Goal: Task Accomplishment & Management: Use online tool/utility

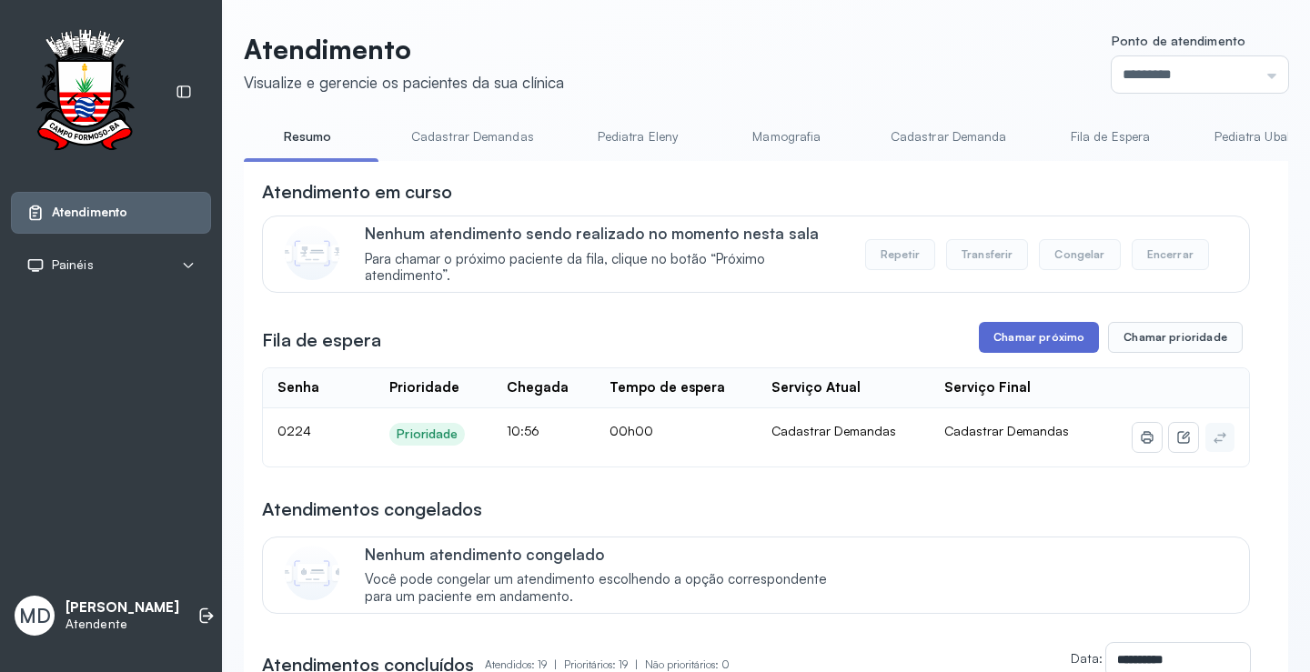
scroll to position [92, 0]
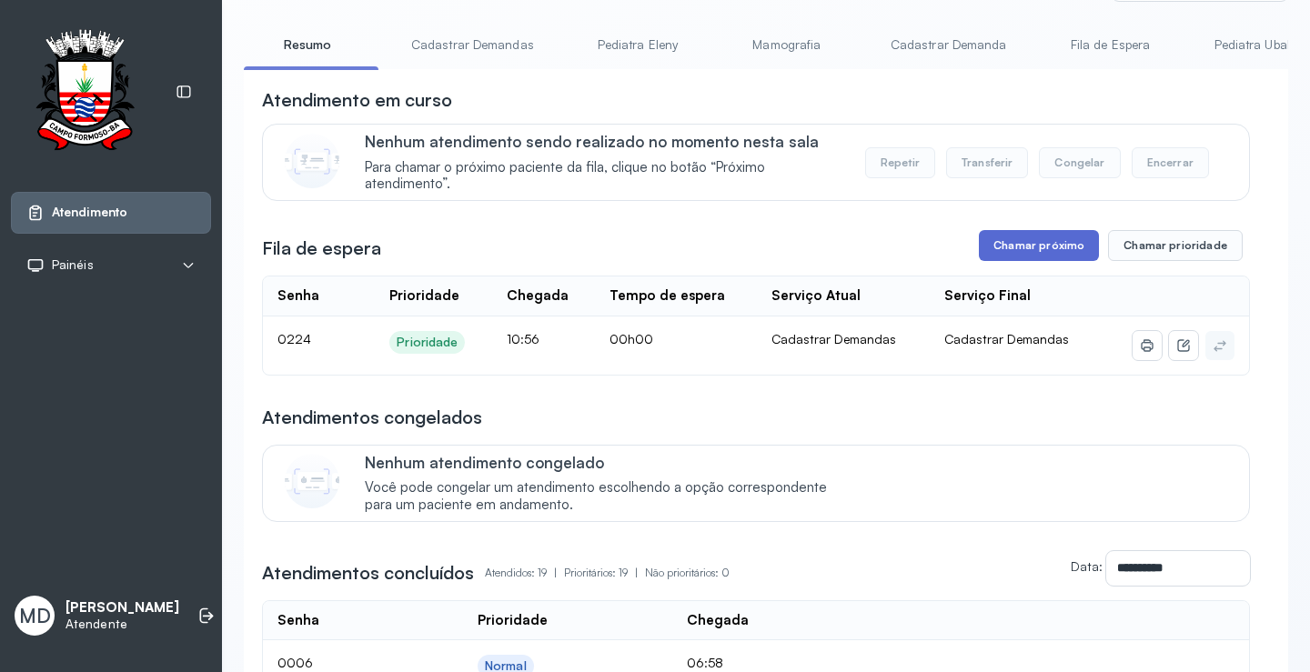
click at [1031, 246] on button "Chamar próximo" at bounding box center [1039, 245] width 120 height 31
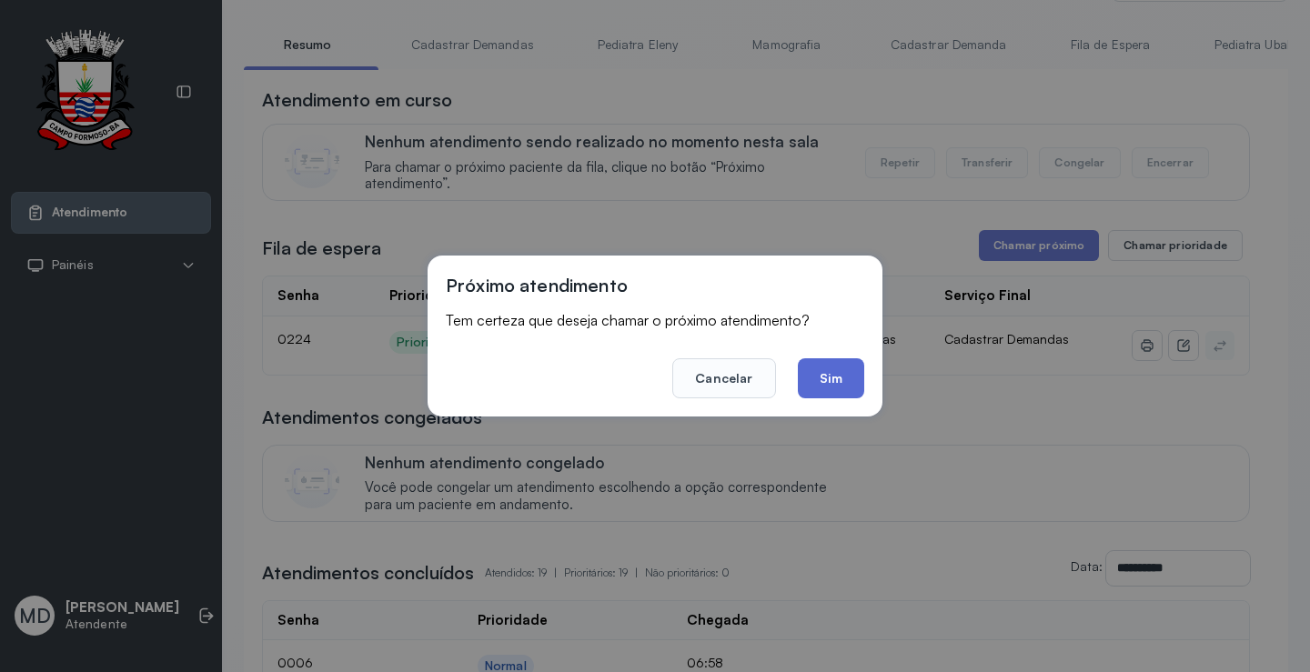
click at [829, 366] on button "Sim" at bounding box center [831, 378] width 66 height 40
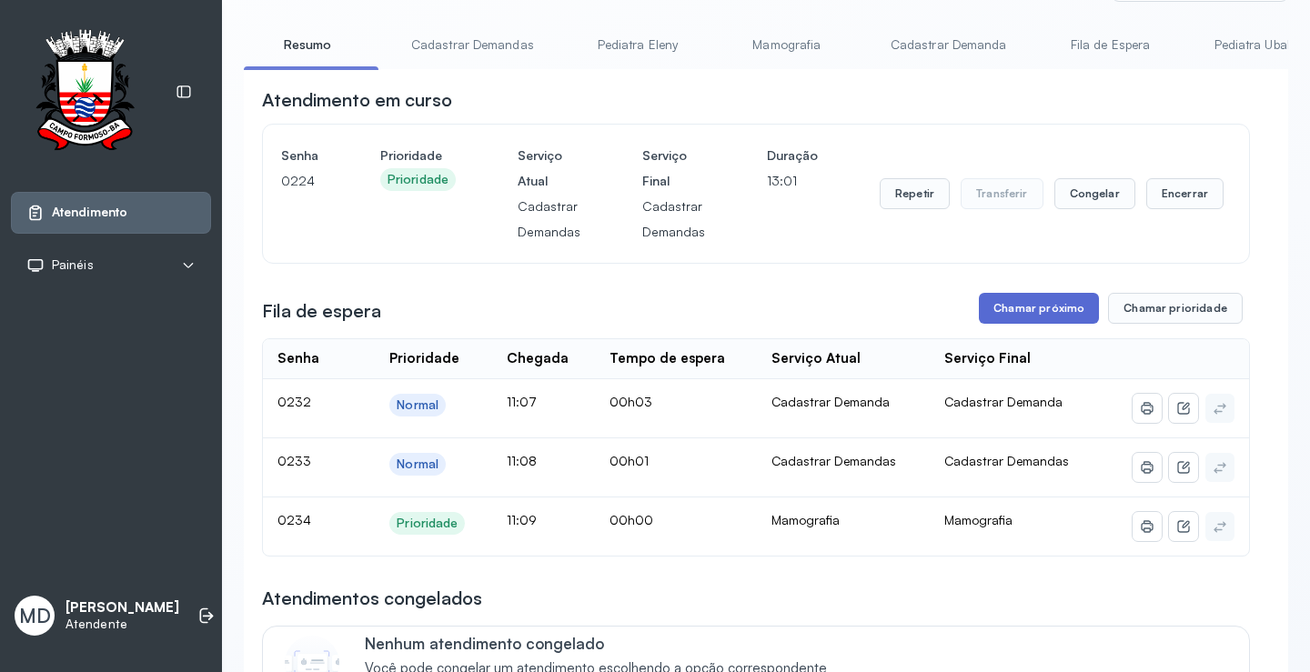
click at [1039, 311] on button "Chamar próximo" at bounding box center [1039, 308] width 120 height 31
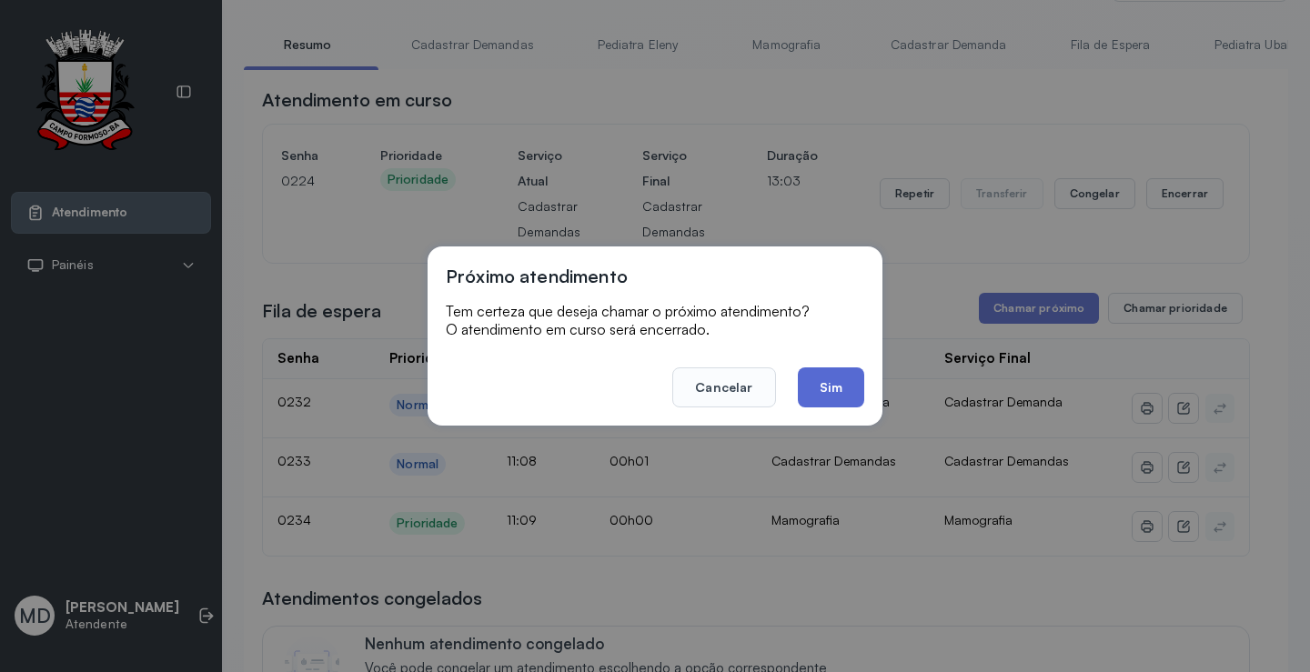
click at [834, 385] on button "Sim" at bounding box center [831, 388] width 66 height 40
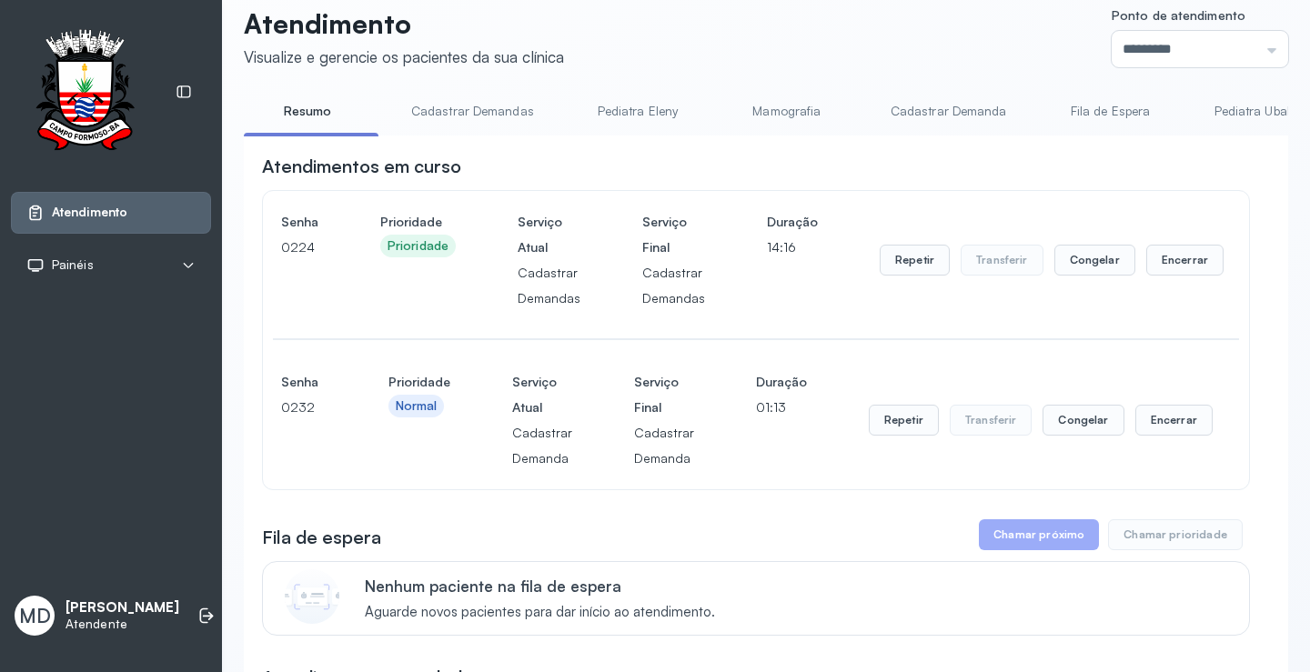
scroll to position [1, 0]
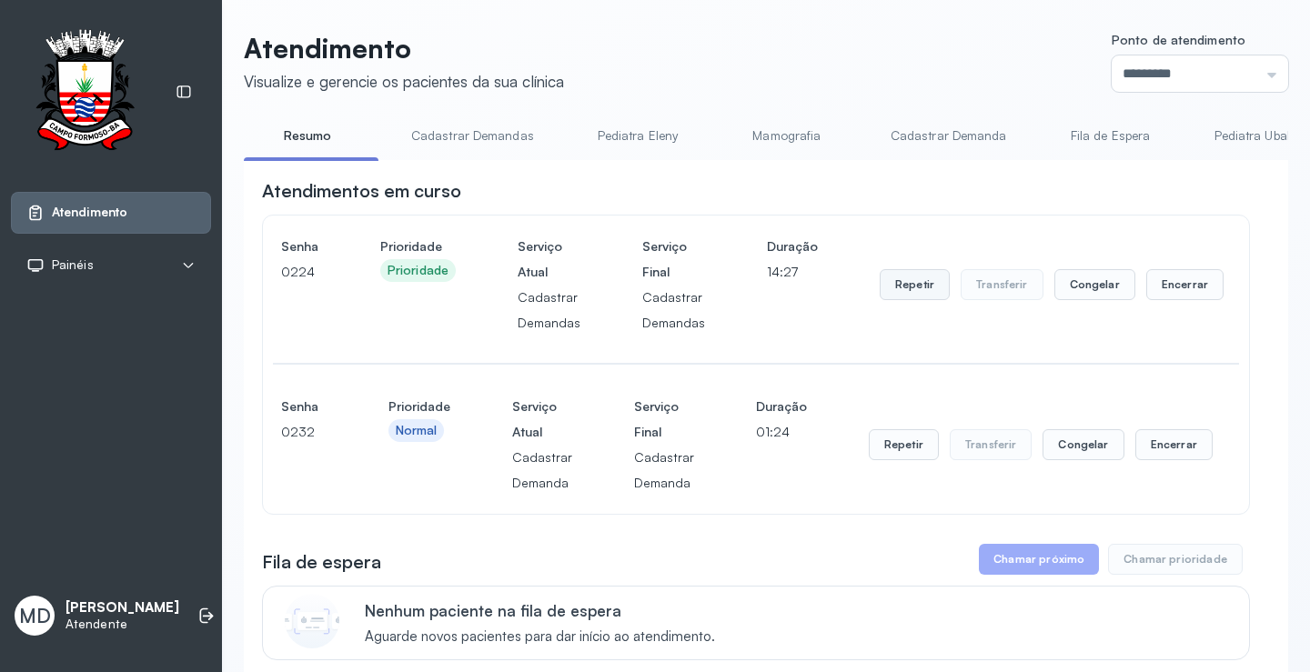
click at [906, 283] on button "Repetir" at bounding box center [915, 284] width 70 height 31
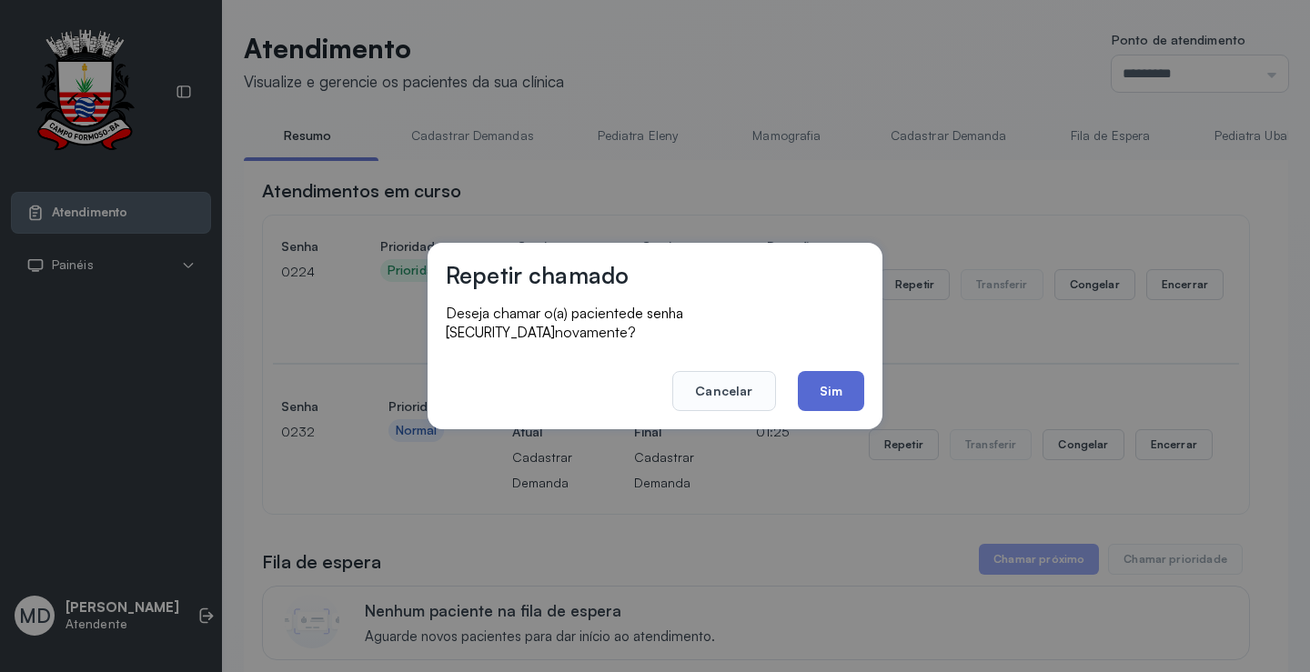
click at [823, 379] on button "Sim" at bounding box center [831, 391] width 66 height 40
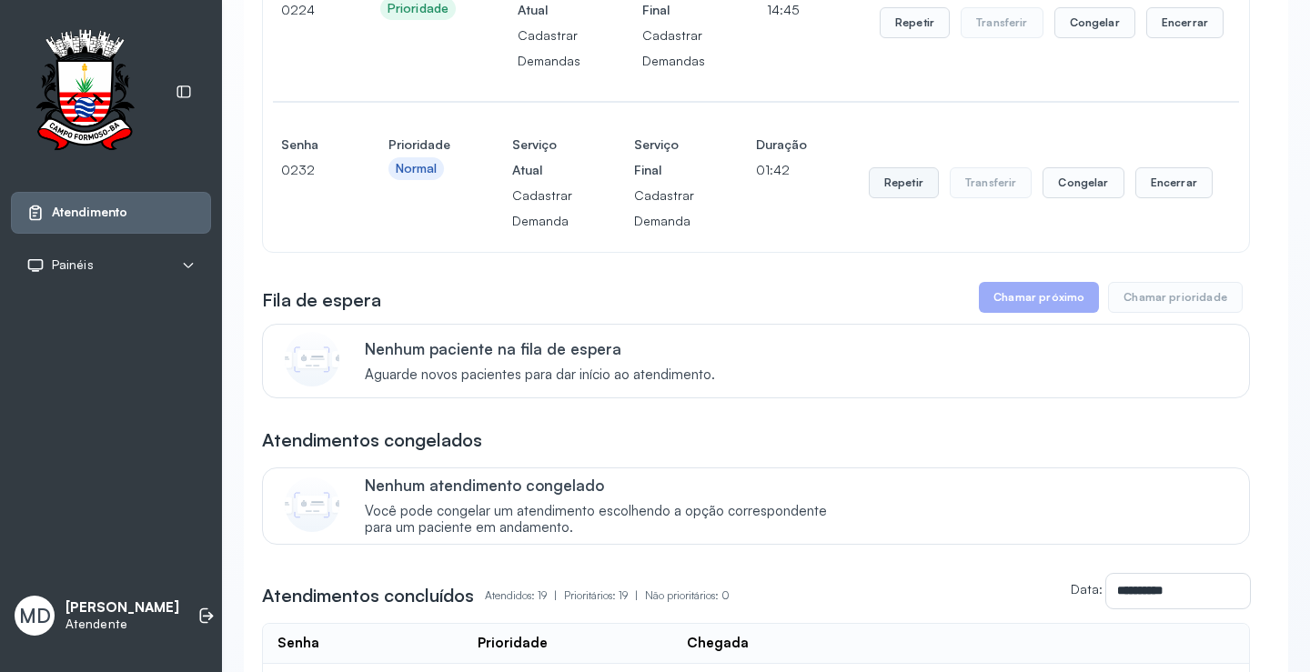
scroll to position [274, 0]
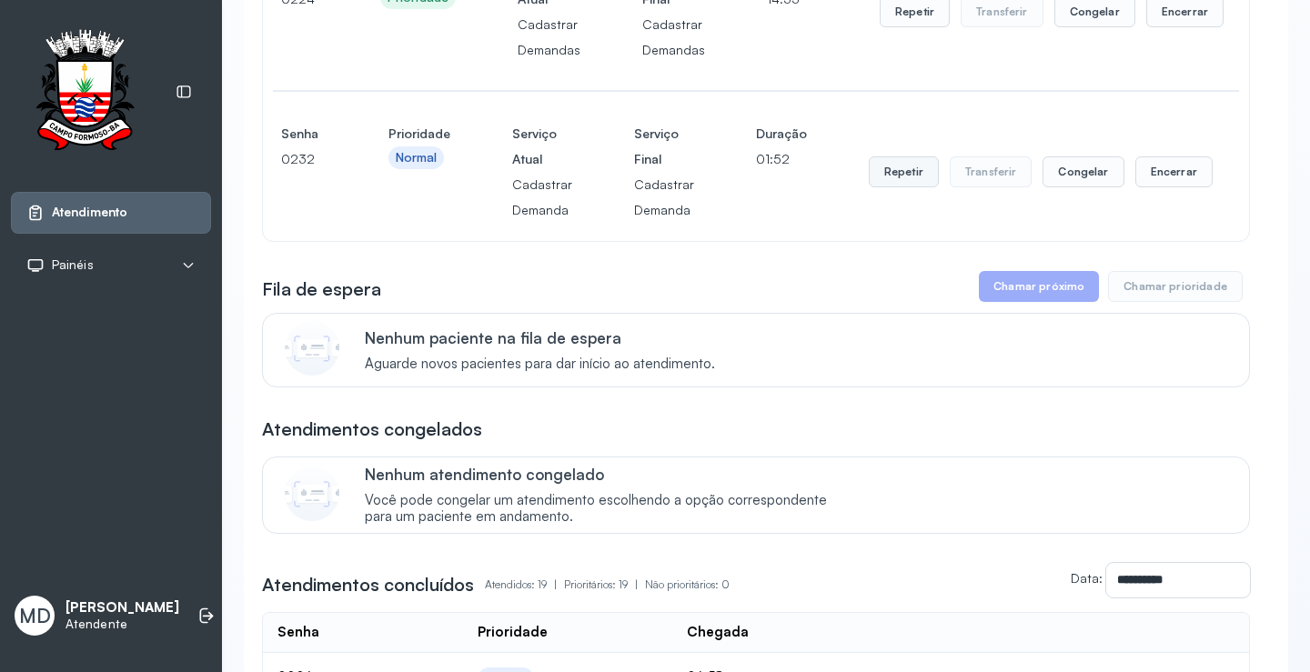
click at [885, 173] on button "Repetir" at bounding box center [904, 172] width 70 height 31
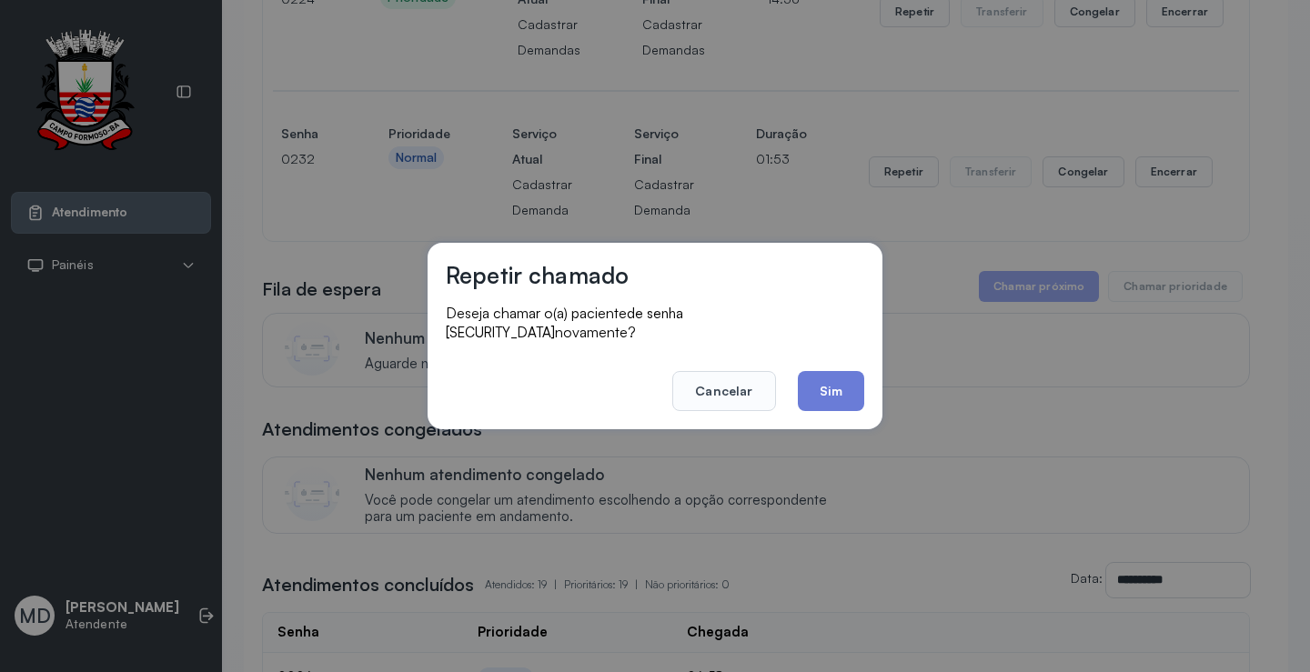
click at [833, 360] on footer "Cancelar Sim" at bounding box center [655, 379] width 419 height 66
click at [832, 374] on button "Sim" at bounding box center [831, 391] width 66 height 40
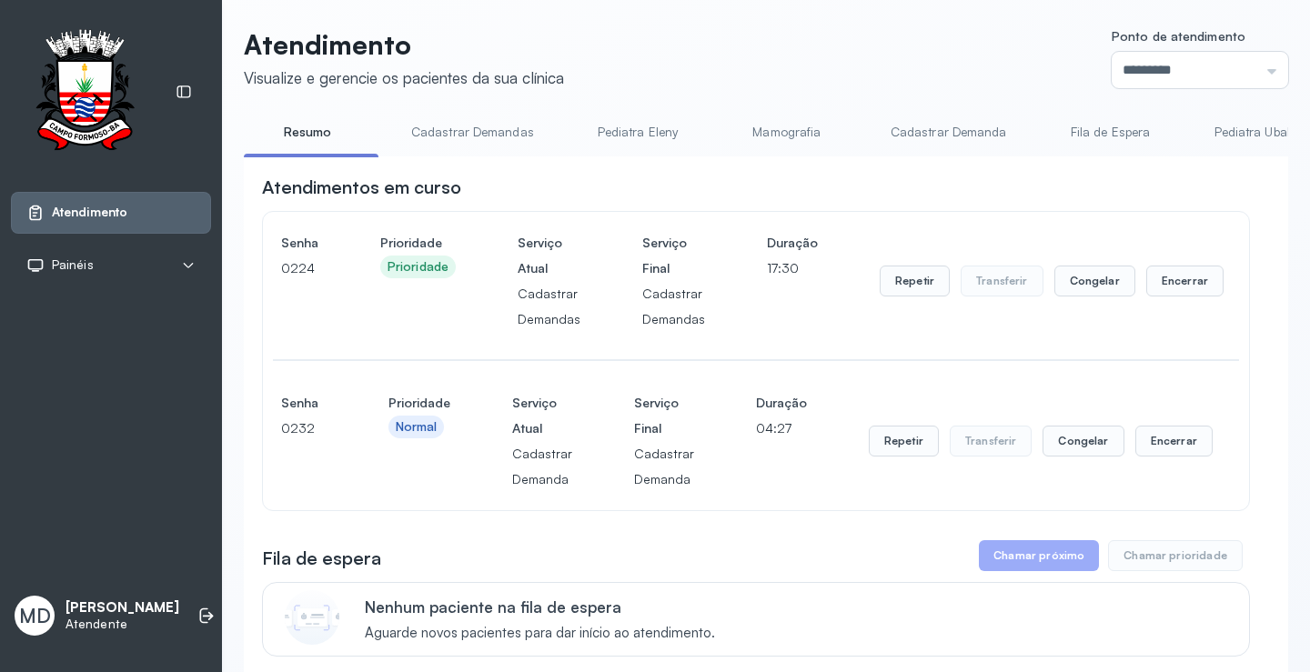
scroll to position [0, 0]
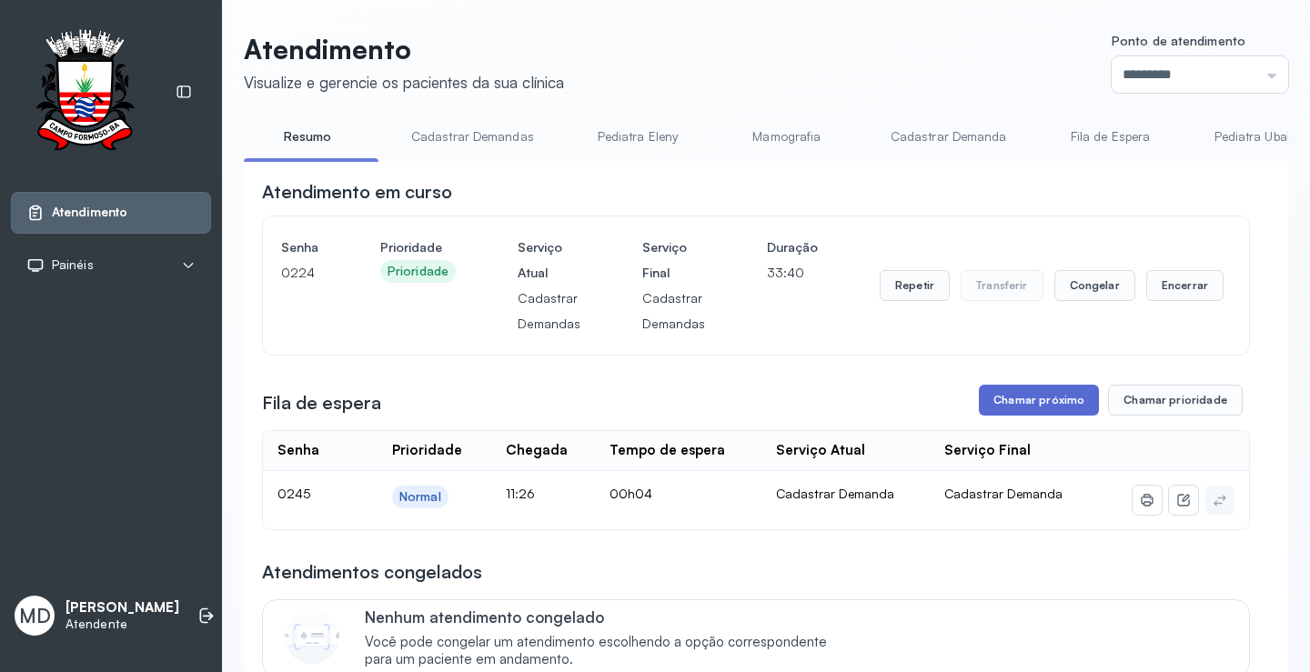
click at [1026, 398] on button "Chamar próximo" at bounding box center [1039, 400] width 120 height 31
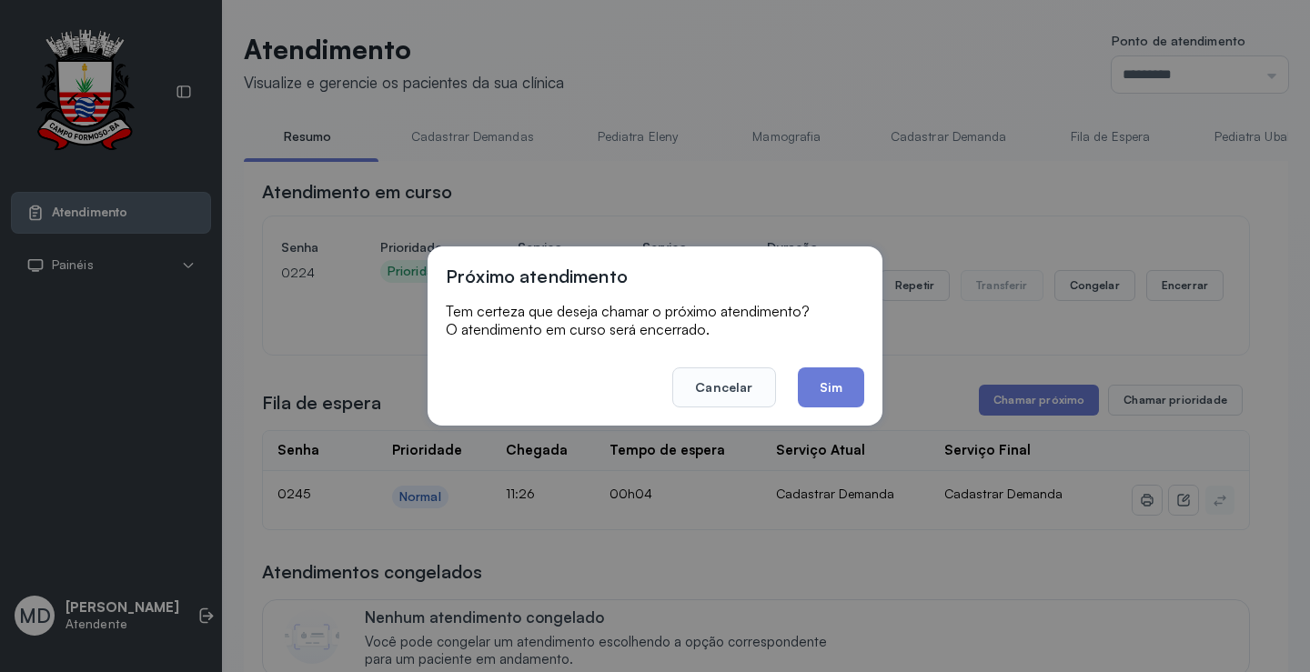
click at [829, 379] on button "Sim" at bounding box center [831, 388] width 66 height 40
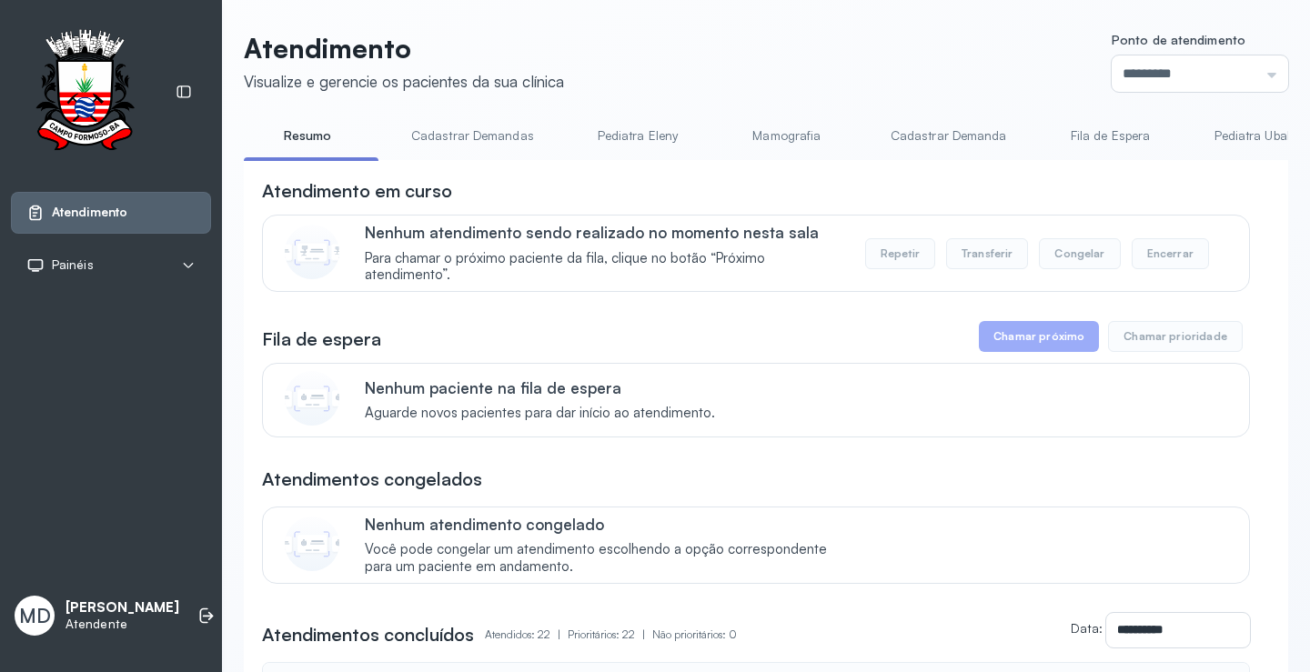
scroll to position [279, 0]
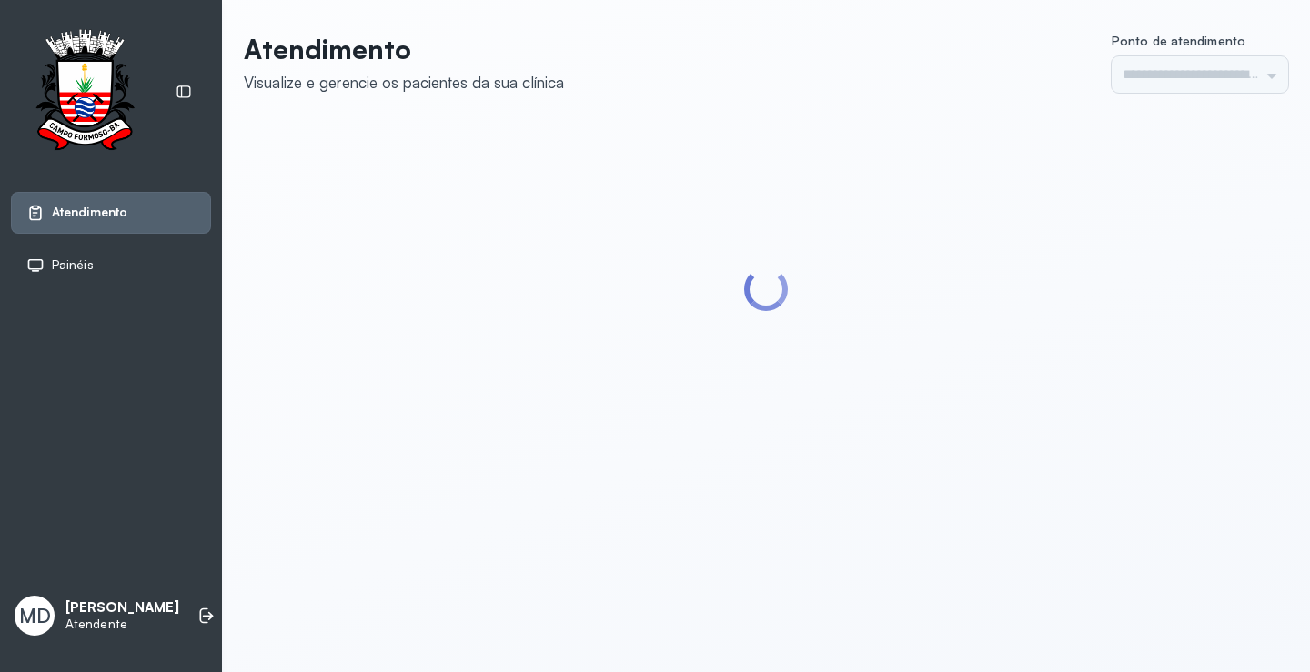
type input "*********"
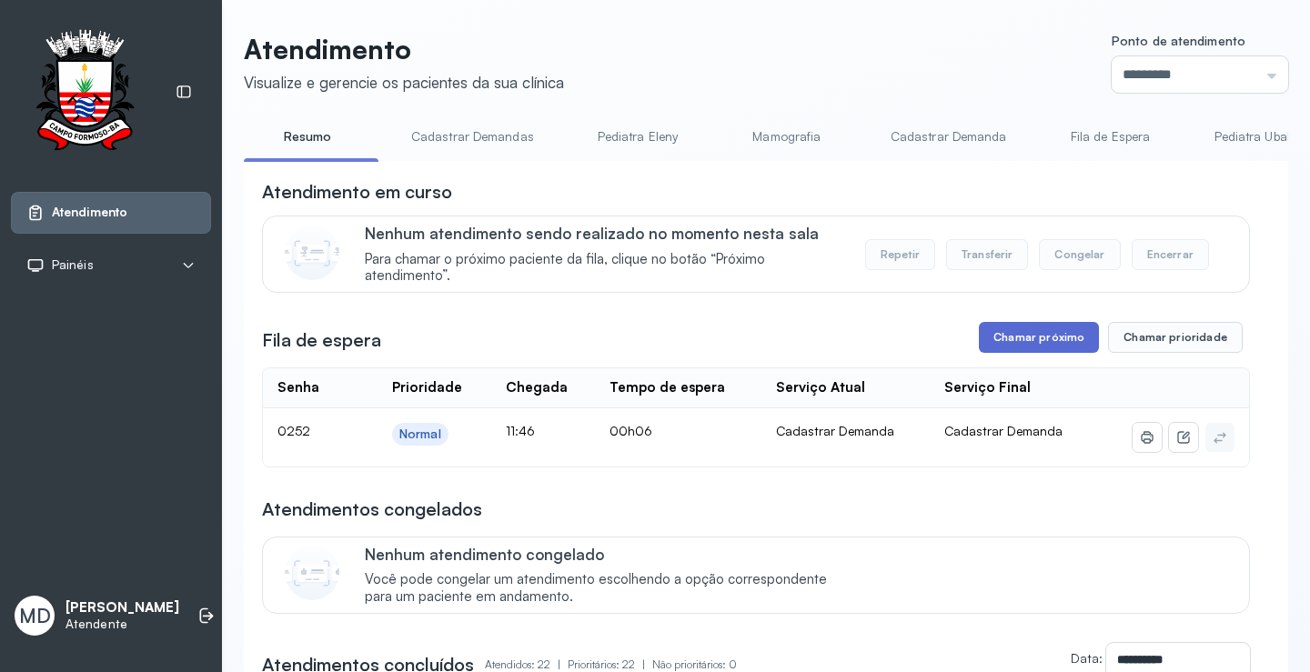
click at [1015, 340] on button "Chamar próximo" at bounding box center [1039, 337] width 120 height 31
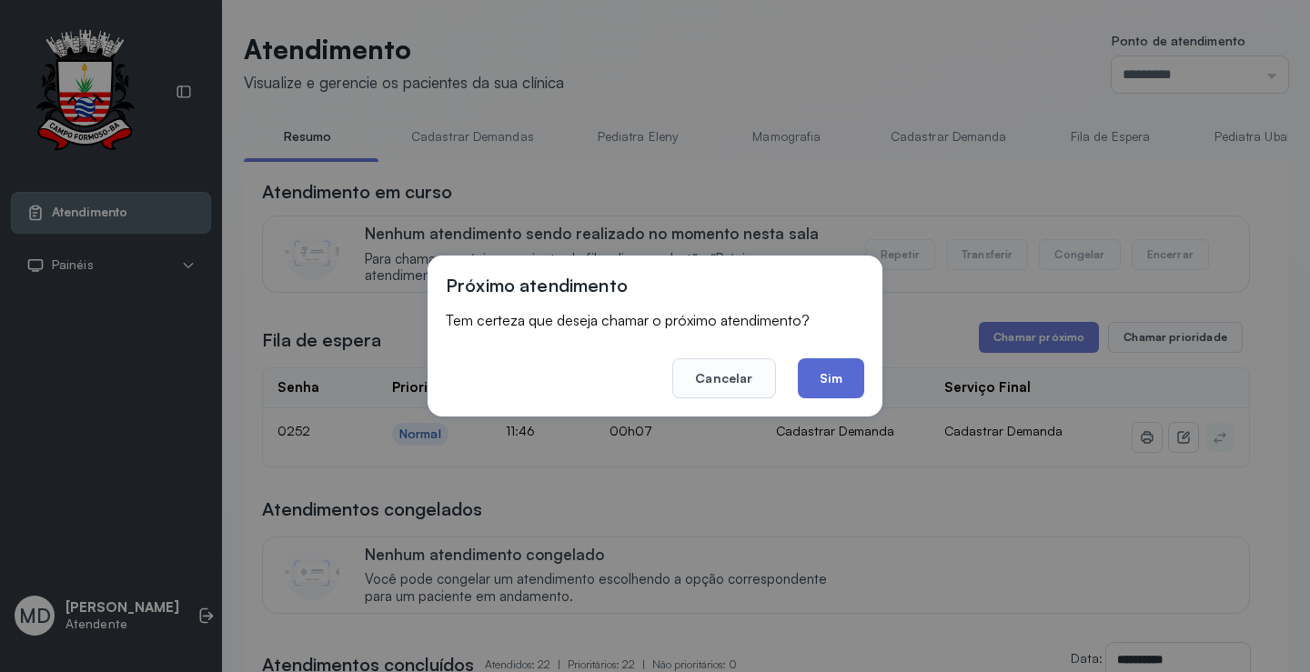
click at [842, 375] on button "Sim" at bounding box center [831, 378] width 66 height 40
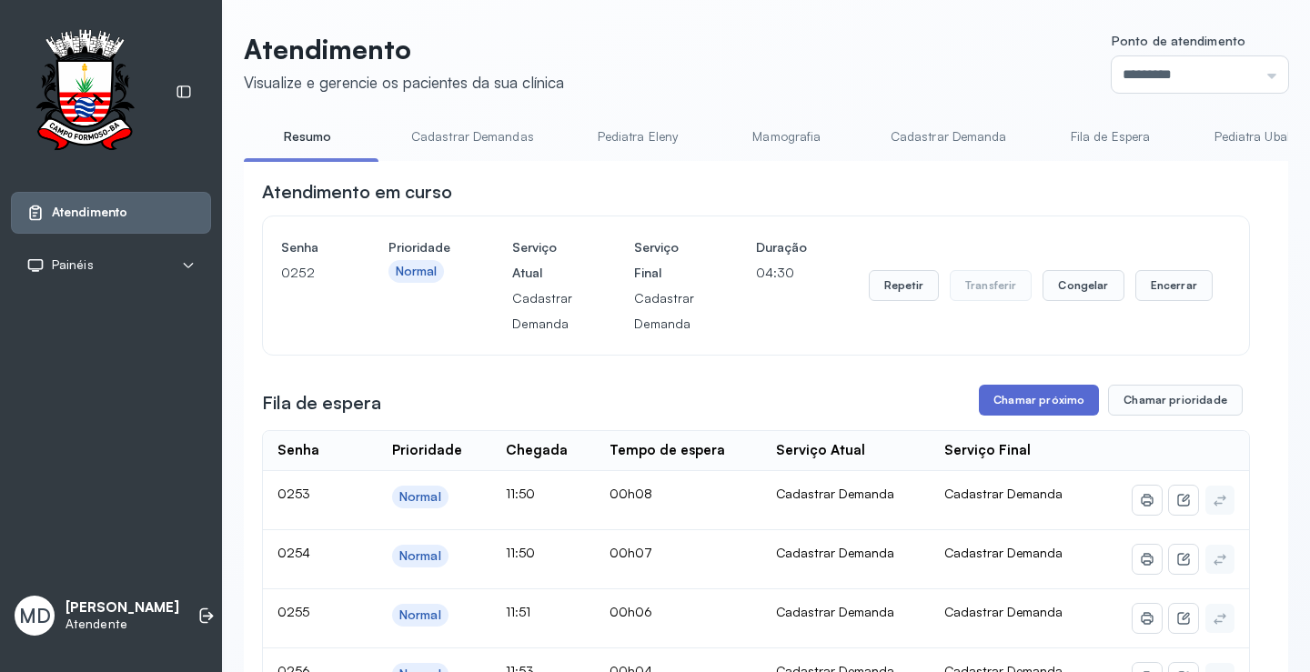
click at [1032, 399] on button "Chamar próximo" at bounding box center [1039, 400] width 120 height 31
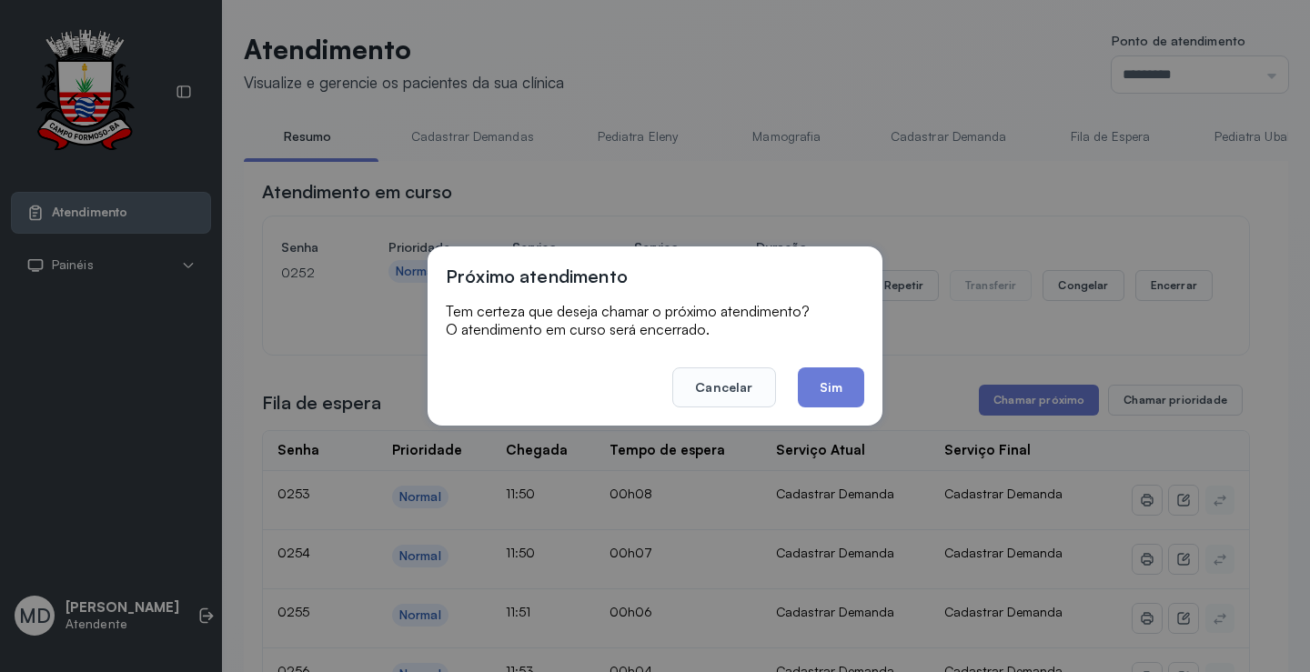
drag, startPoint x: 830, startPoint y: 396, endPoint x: 840, endPoint y: 390, distance: 11.4
click at [836, 391] on button "Sim" at bounding box center [831, 388] width 66 height 40
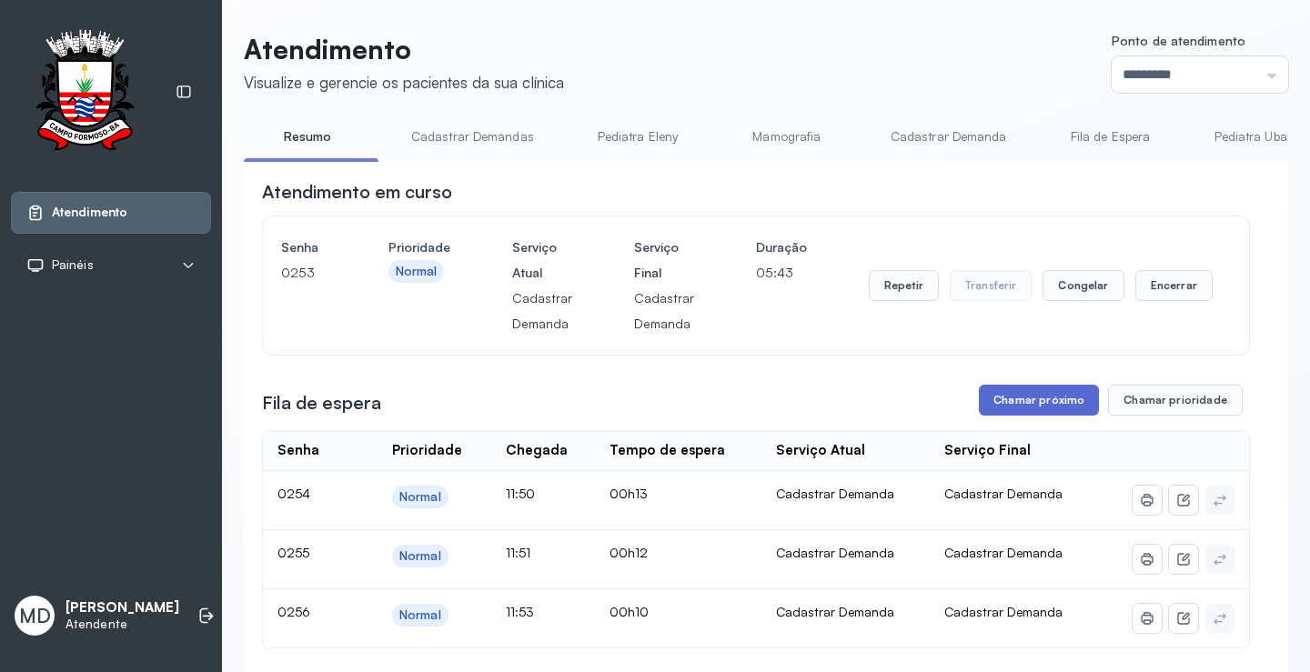
click at [1047, 405] on button "Chamar próximo" at bounding box center [1039, 400] width 120 height 31
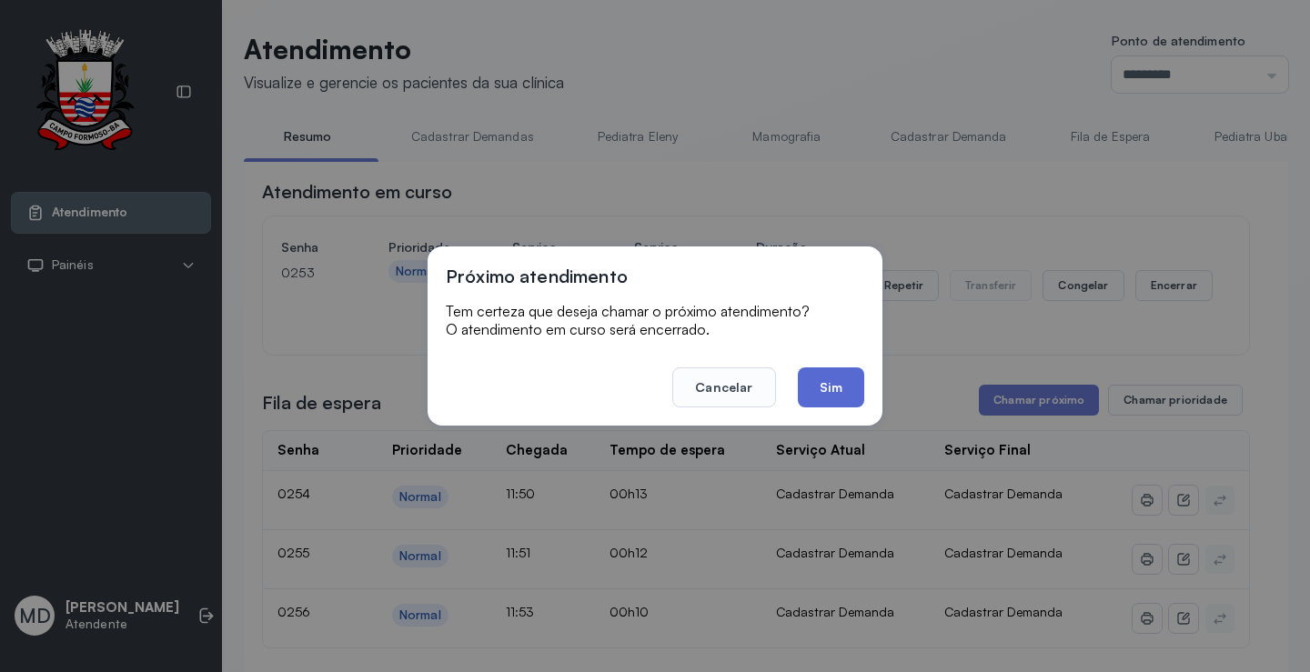
click at [832, 400] on button "Sim" at bounding box center [831, 388] width 66 height 40
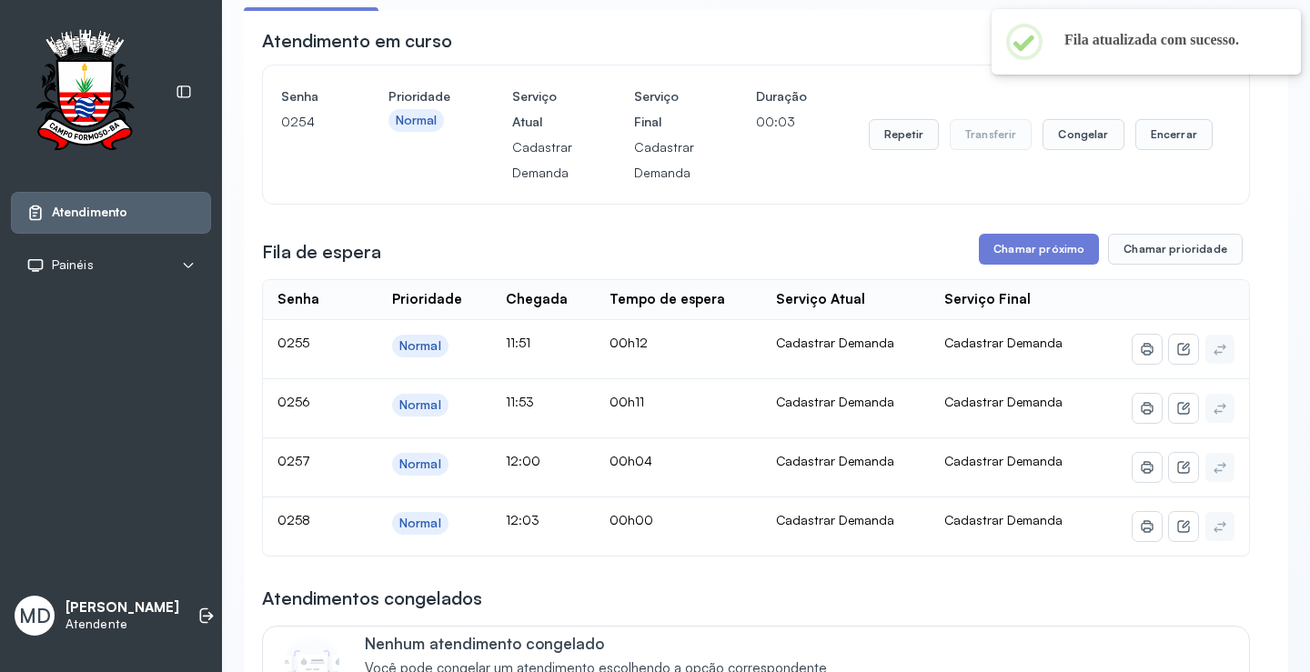
scroll to position [182, 0]
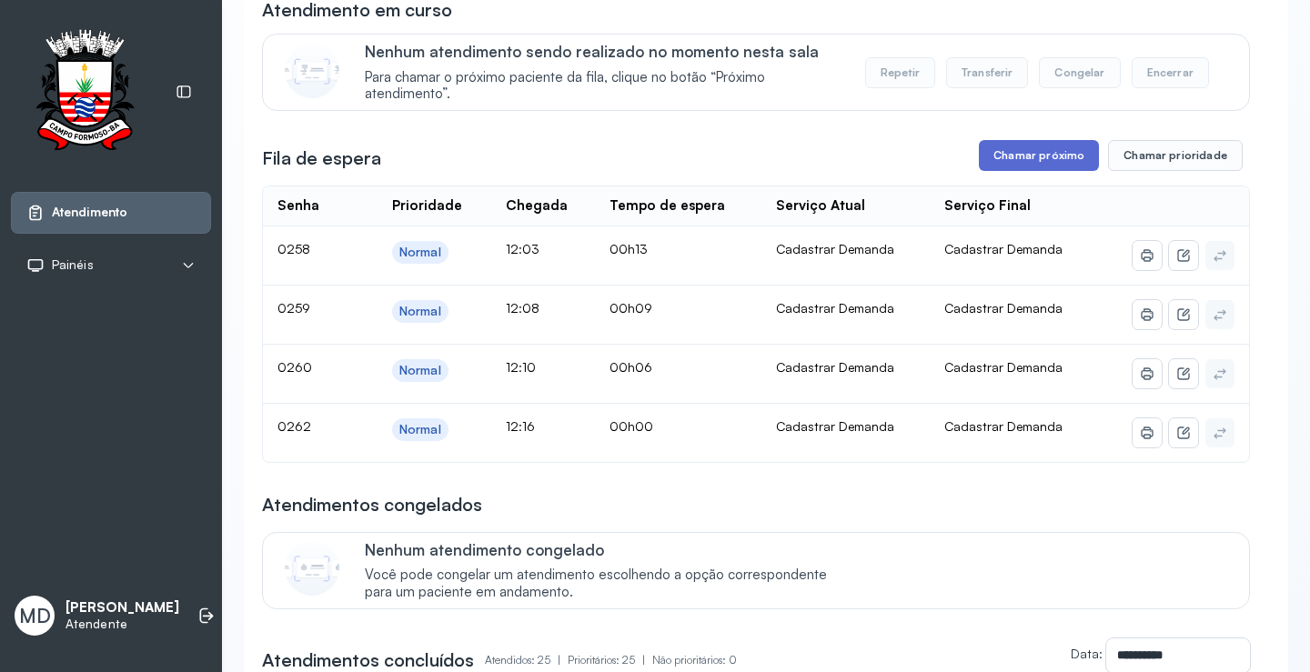
click at [1039, 155] on button "Chamar próximo" at bounding box center [1039, 155] width 120 height 31
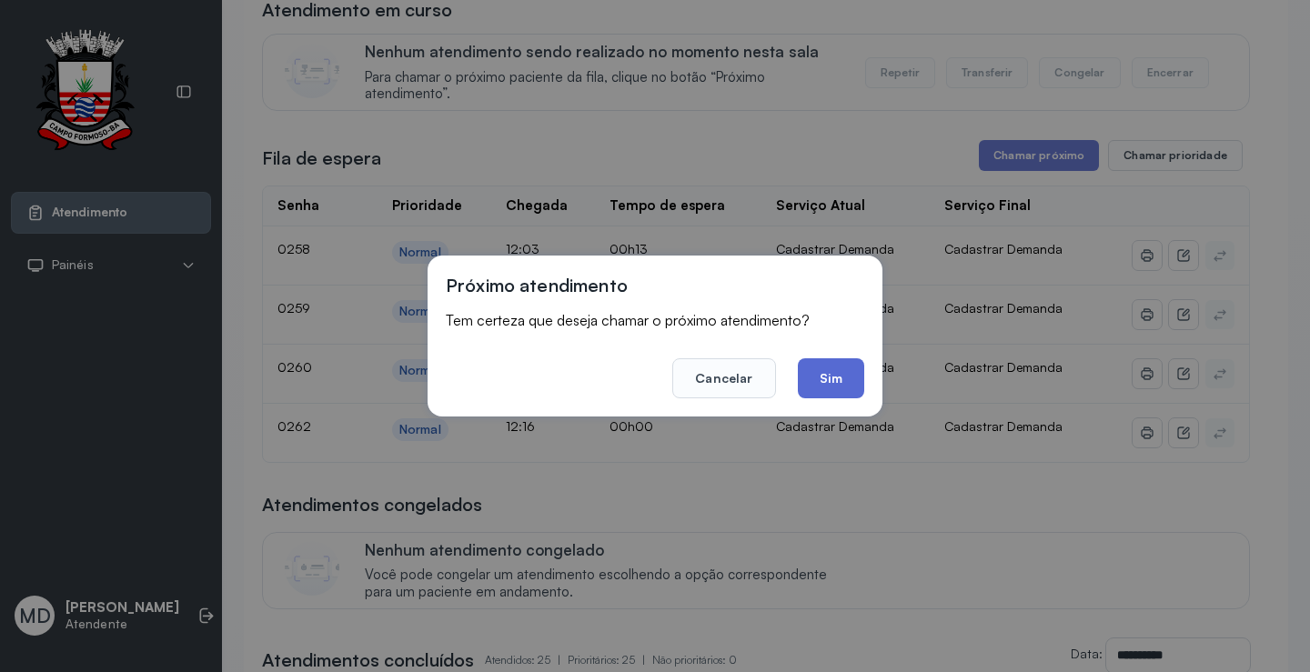
click at [812, 373] on button "Sim" at bounding box center [831, 378] width 66 height 40
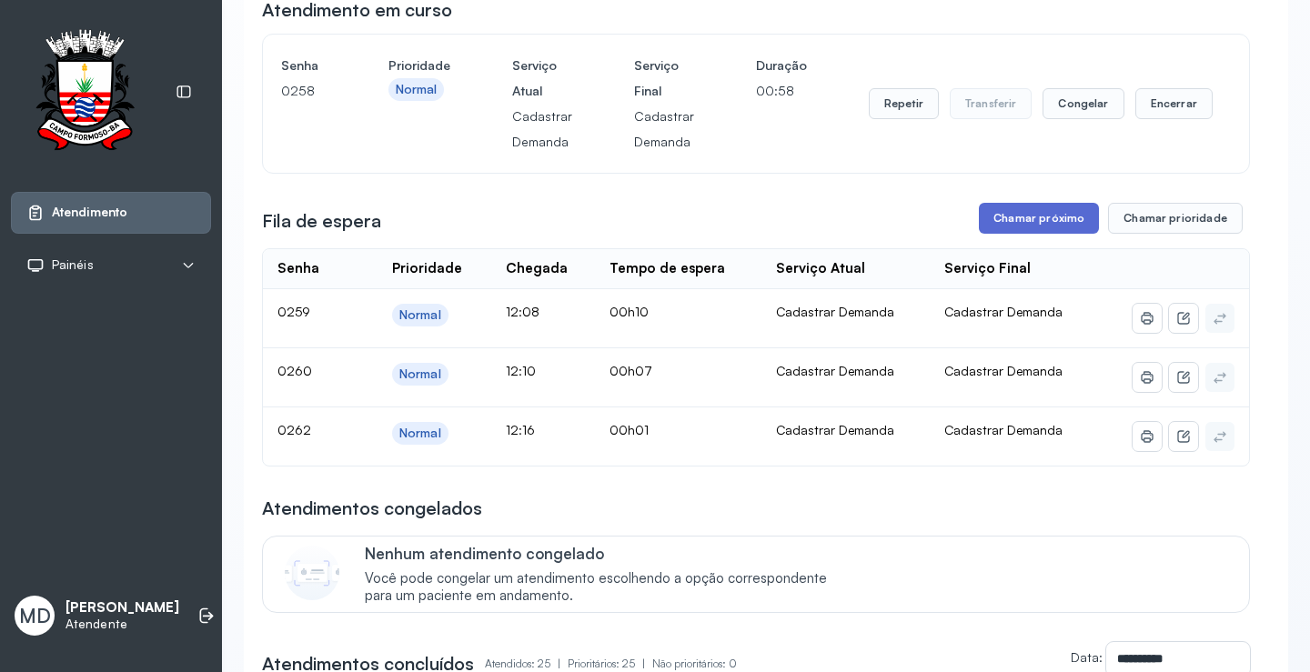
click at [1041, 225] on button "Chamar próximo" at bounding box center [1039, 218] width 120 height 31
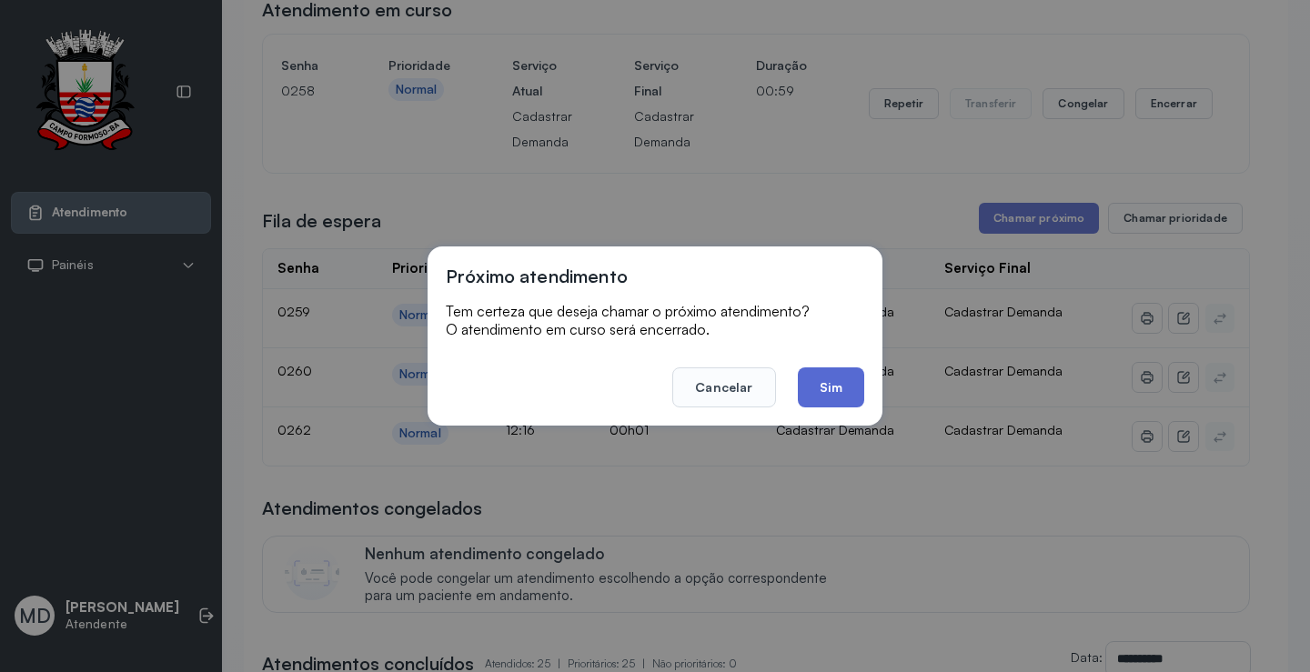
click at [824, 389] on button "Sim" at bounding box center [831, 388] width 66 height 40
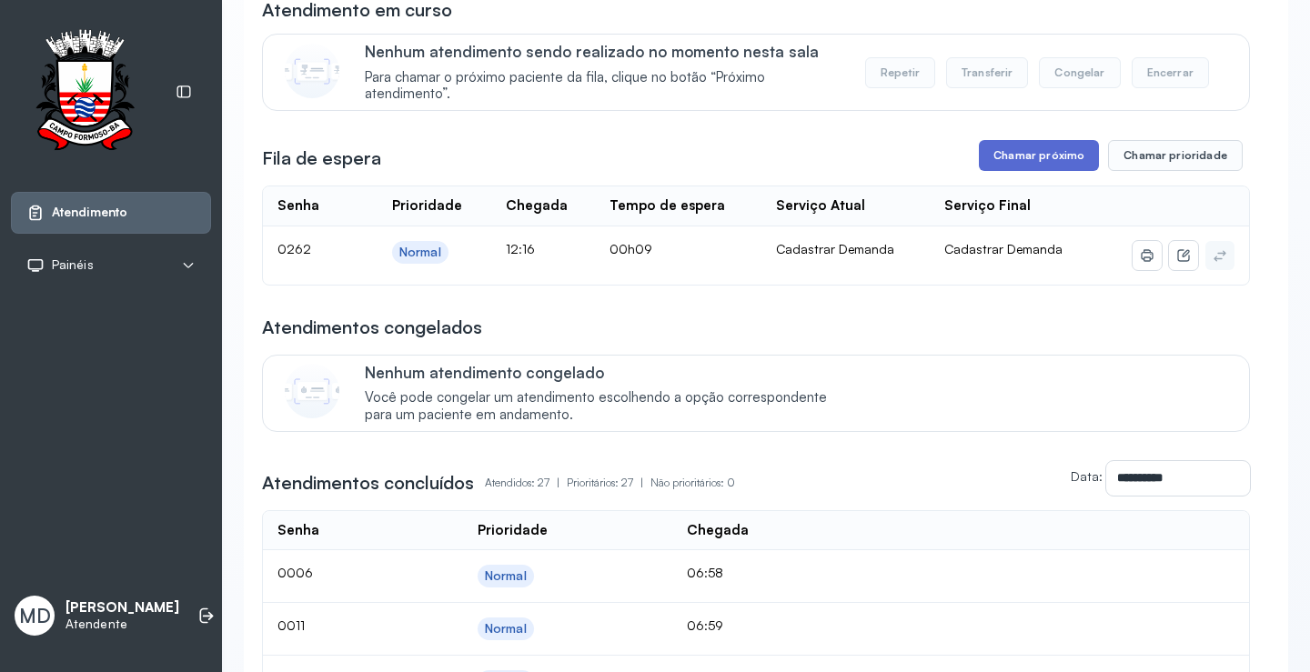
click at [1049, 153] on button "Chamar próximo" at bounding box center [1039, 155] width 120 height 31
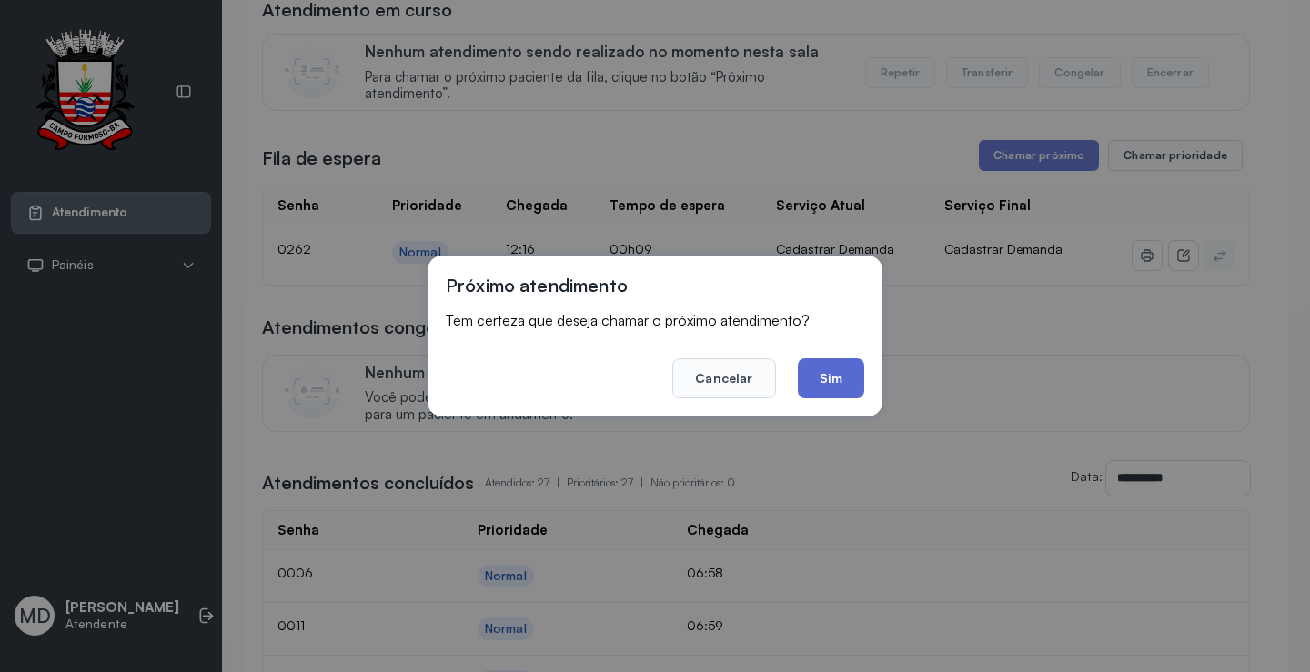
click at [823, 379] on button "Sim" at bounding box center [831, 378] width 66 height 40
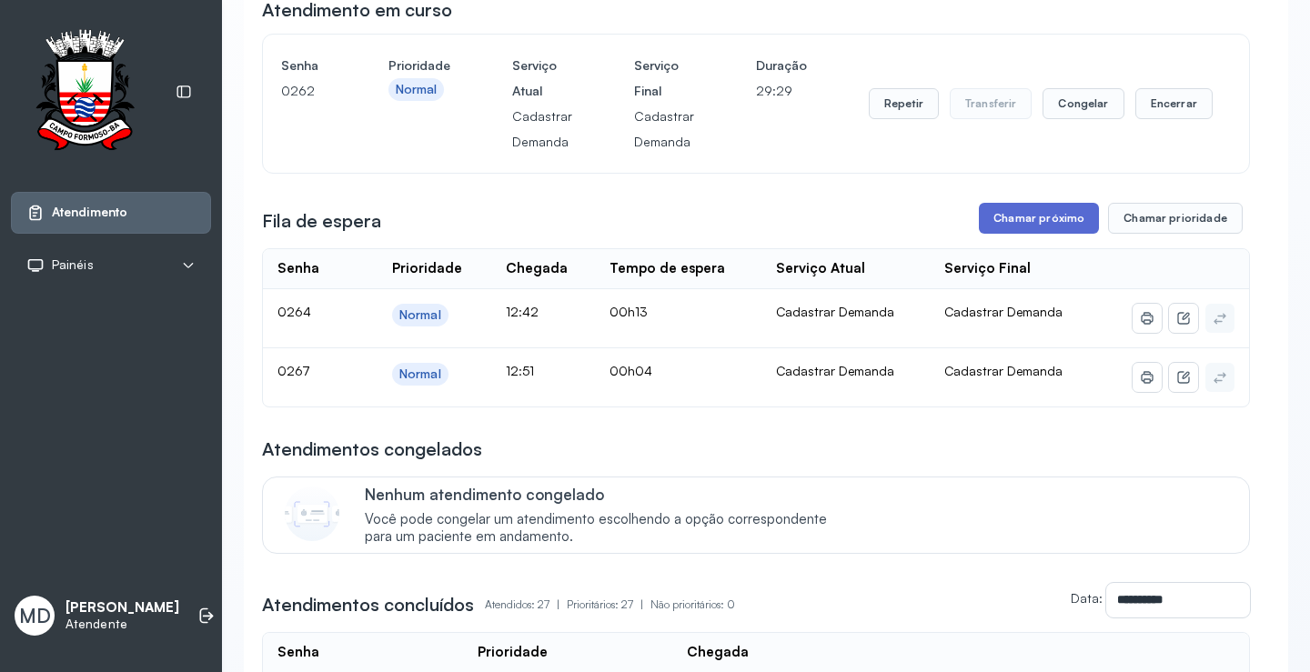
click at [1017, 221] on button "Chamar próximo" at bounding box center [1039, 218] width 120 height 31
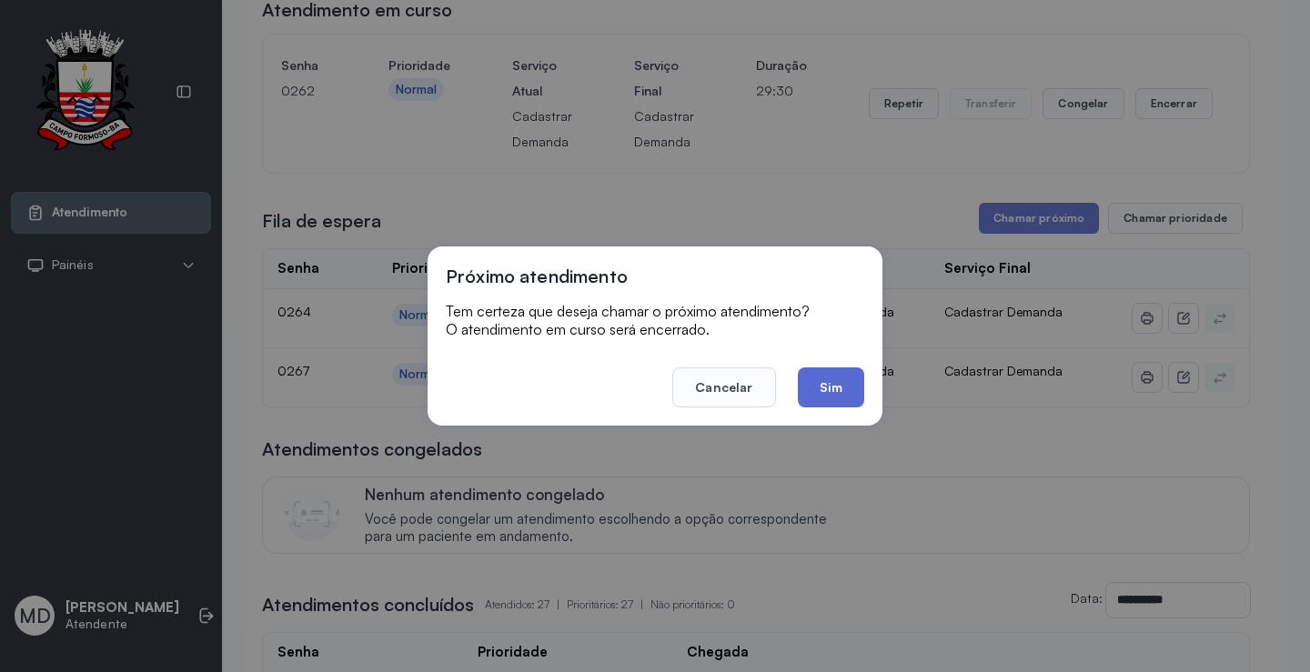
click at [840, 390] on button "Sim" at bounding box center [831, 388] width 66 height 40
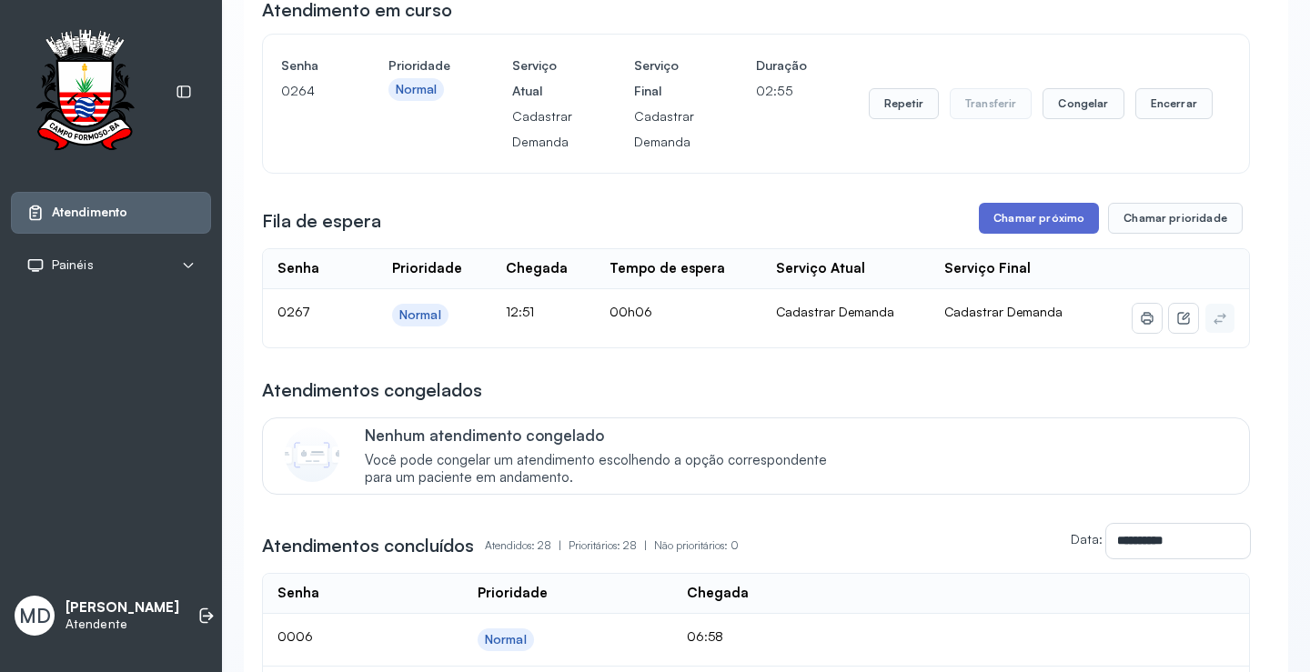
click at [1015, 208] on button "Chamar próximo" at bounding box center [1039, 218] width 120 height 31
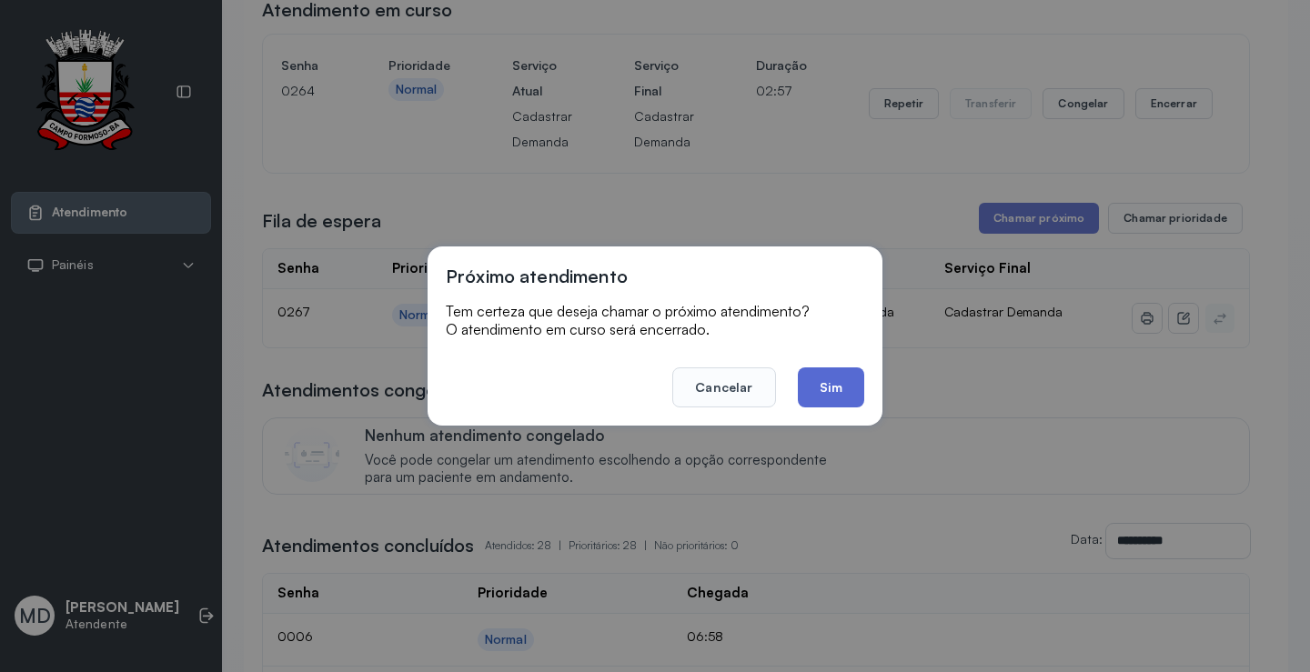
click at [843, 389] on button "Sim" at bounding box center [831, 388] width 66 height 40
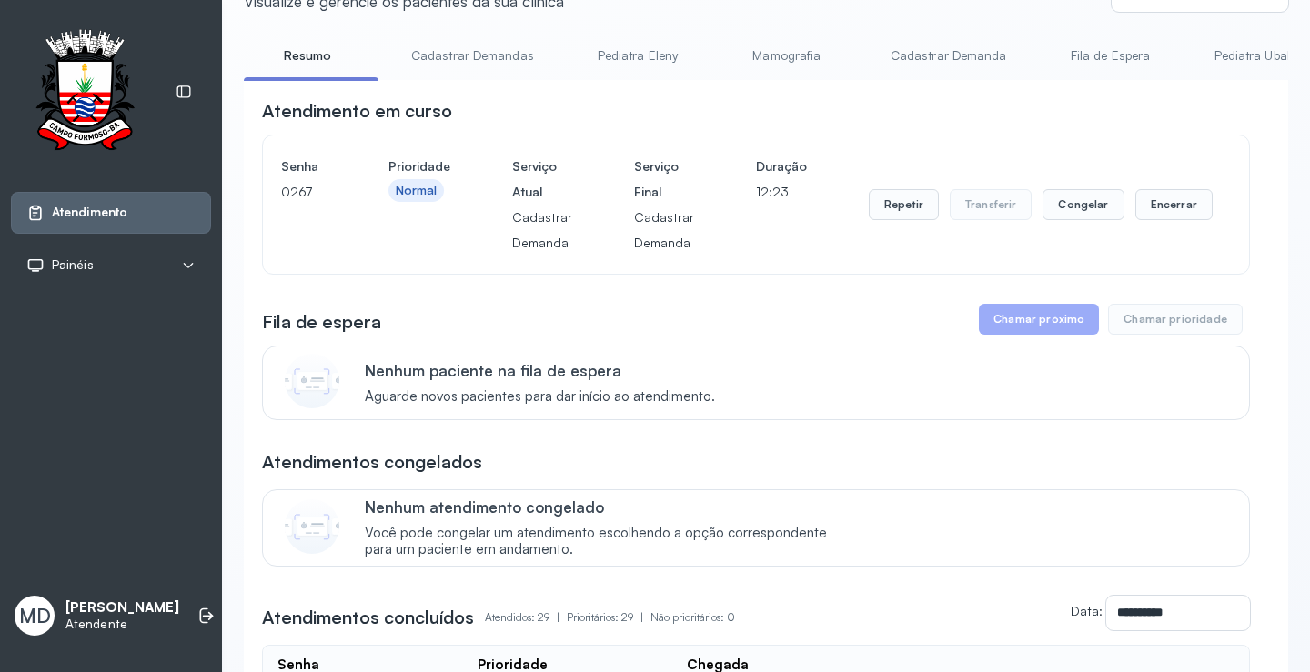
scroll to position [0, 0]
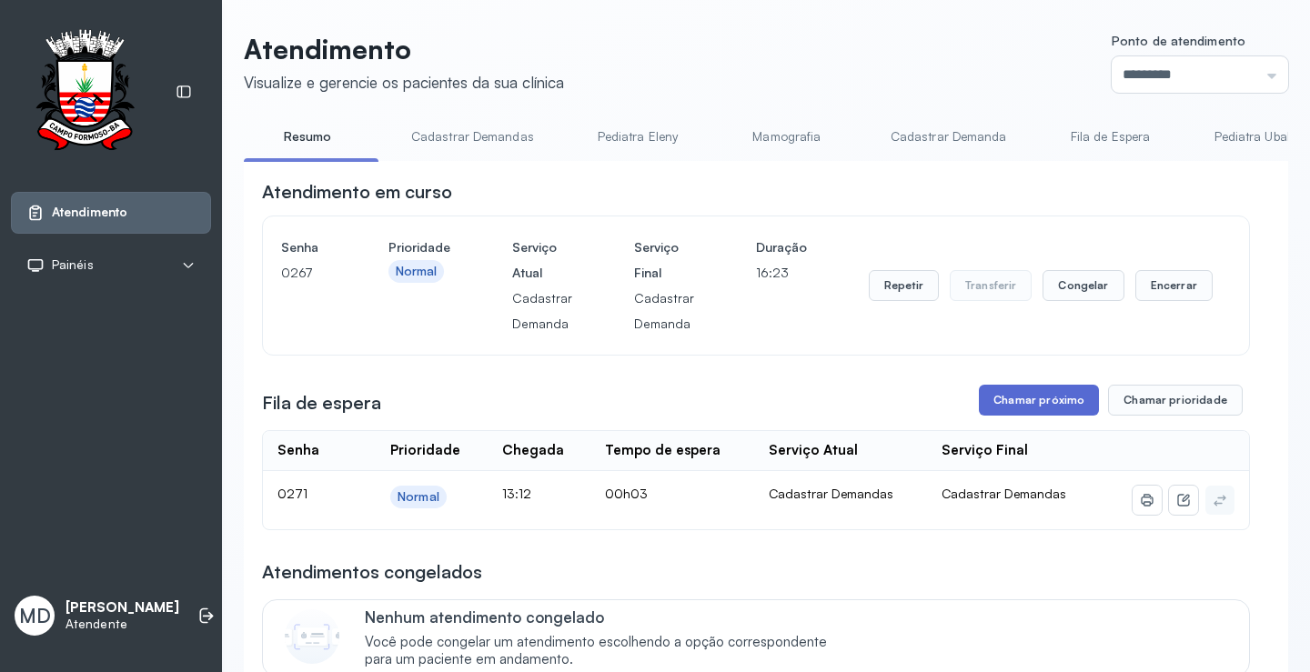
click at [1020, 394] on button "Chamar próximo" at bounding box center [1039, 400] width 120 height 31
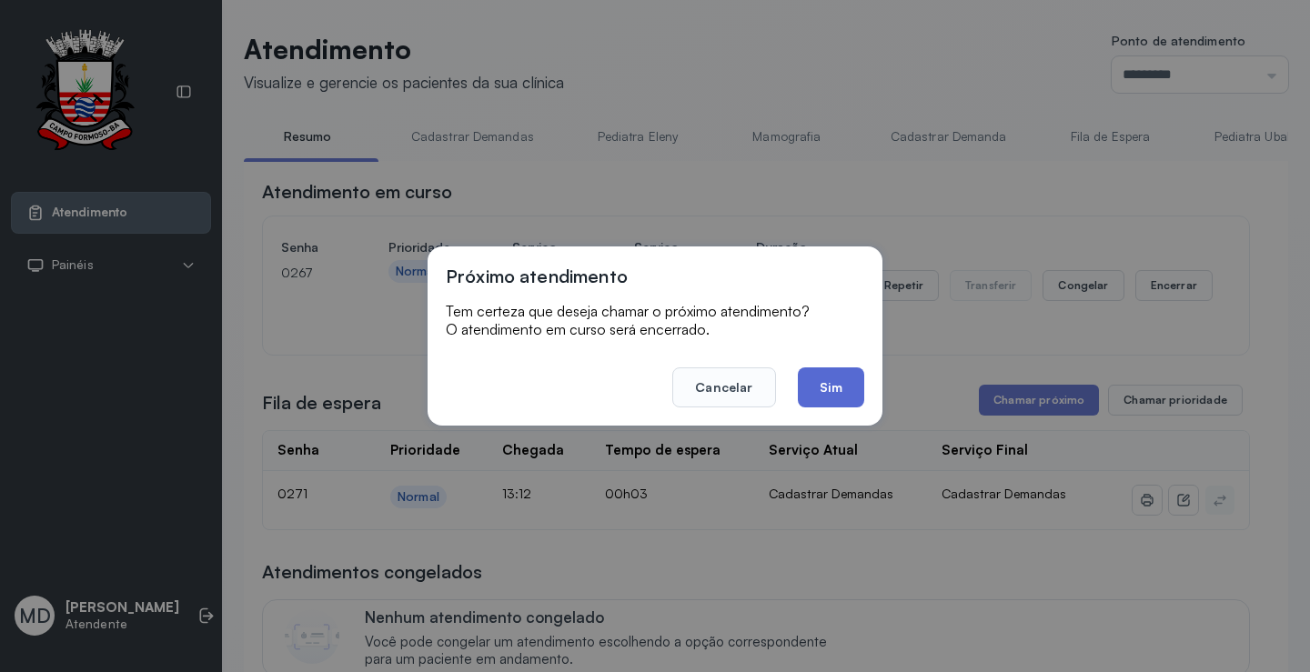
click at [843, 389] on button "Sim" at bounding box center [831, 388] width 66 height 40
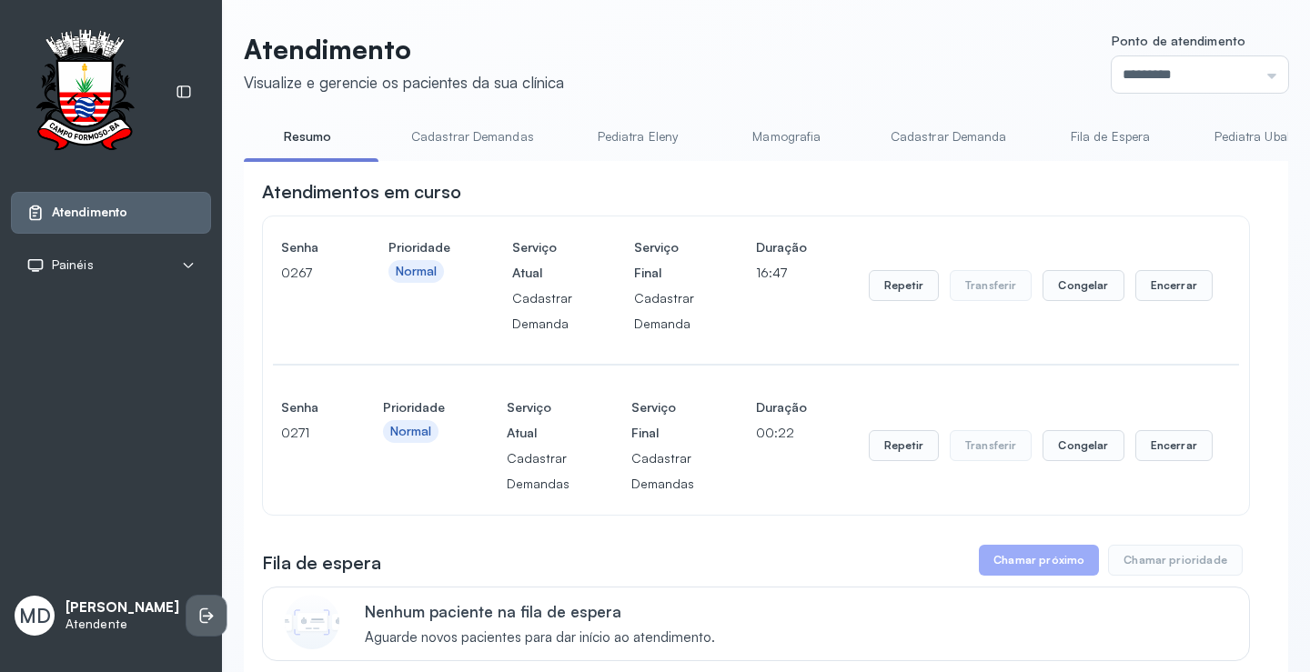
click at [197, 607] on icon at bounding box center [206, 616] width 18 height 18
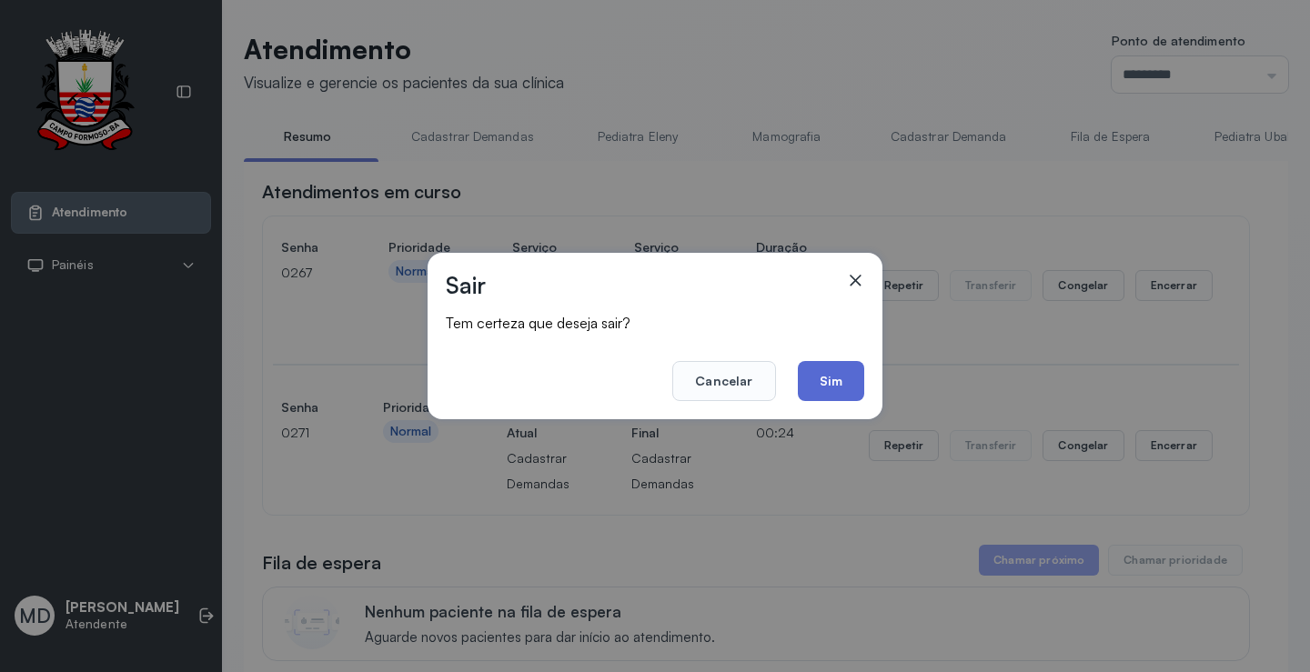
click at [835, 386] on button "Sim" at bounding box center [831, 381] width 66 height 40
